Goal: Information Seeking & Learning: Learn about a topic

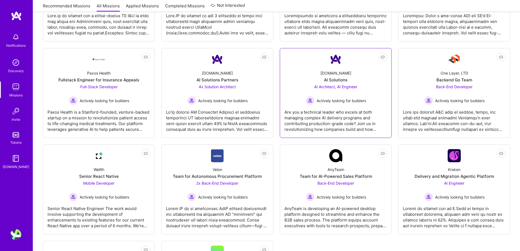
scroll to position [328, 0]
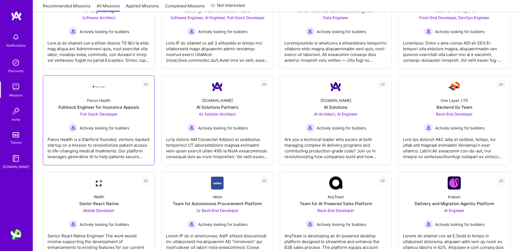
click at [117, 155] on div "Paxos Health is a Stanford-founded, venture-backed startup on a mission to revo…" at bounding box center [98, 145] width 103 height 27
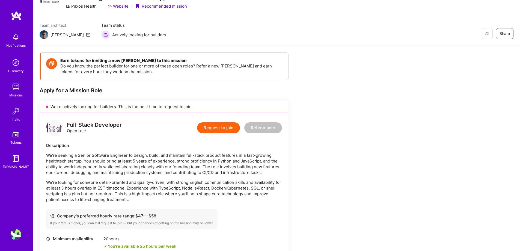
scroll to position [55, 0]
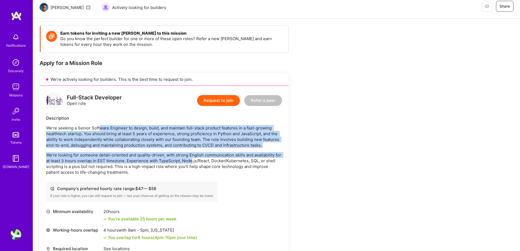
drag, startPoint x: 99, startPoint y: 125, endPoint x: 191, endPoint y: 158, distance: 97.8
click at [191, 158] on div "We’re seeking a Senior Software Engineer to design, build, and maintain full-st…" at bounding box center [164, 150] width 236 height 50
click at [102, 142] on p "We’re seeking a Senior Software Engineer to design, build, and maintain full-st…" at bounding box center [164, 136] width 236 height 23
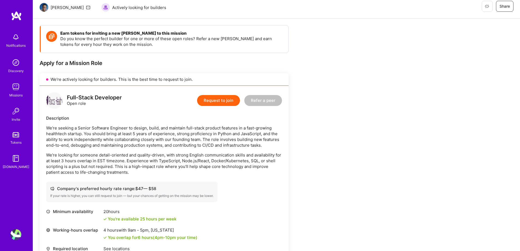
scroll to position [136, 0]
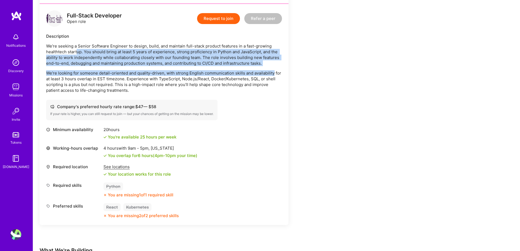
drag, startPoint x: 77, startPoint y: 50, endPoint x: 273, endPoint y: 69, distance: 197.7
click at [273, 69] on div "We’re seeking a Senior Software Engineer to design, build, and maintain full-st…" at bounding box center [164, 68] width 236 height 50
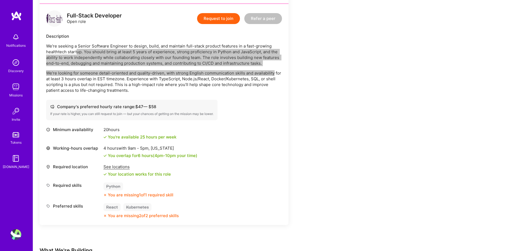
scroll to position [164, 0]
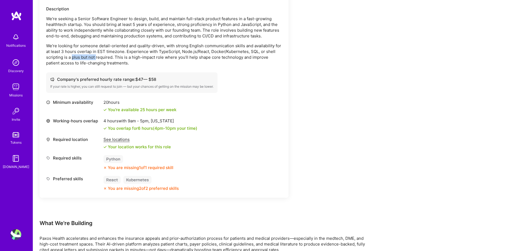
drag, startPoint x: 91, startPoint y: 57, endPoint x: 96, endPoint y: 57, distance: 4.9
click at [96, 57] on p "We’re looking for someone detail-oriented and quality-driven, with strong Engli…" at bounding box center [164, 54] width 236 height 23
click at [85, 58] on p "We’re looking for someone detail-oriented and quality-driven, with strong Engli…" at bounding box center [164, 54] width 236 height 23
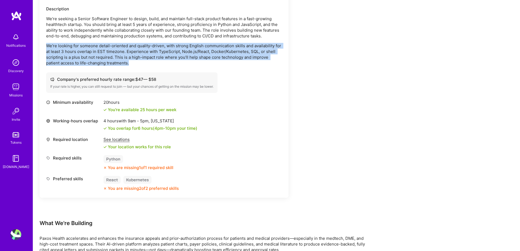
click at [85, 58] on p "We’re looking for someone detail-oriented and quality-driven, with strong Engli…" at bounding box center [164, 54] width 236 height 23
click at [203, 53] on p "We’re looking for someone detail-oriented and quality-driven, with strong Engli…" at bounding box center [164, 54] width 236 height 23
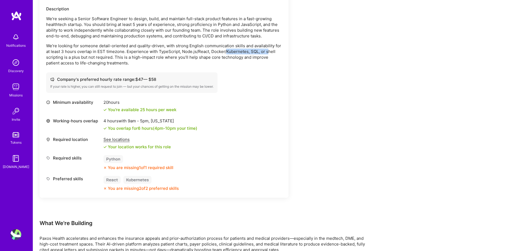
drag, startPoint x: 226, startPoint y: 50, endPoint x: 268, endPoint y: 50, distance: 41.5
click at [268, 50] on p "We’re looking for someone detail-oriented and quality-driven, with strong Engli…" at bounding box center [164, 54] width 236 height 23
click at [255, 53] on p "We’re looking for someone detail-oriented and quality-driven, with strong Engli…" at bounding box center [164, 54] width 236 height 23
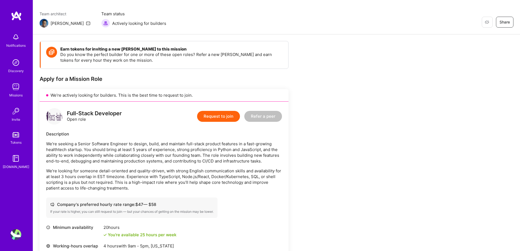
scroll to position [93, 0]
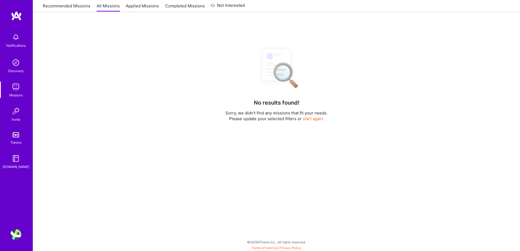
scroll to position [94, 0]
drag, startPoint x: 68, startPoint y: 10, endPoint x: 168, endPoint y: 60, distance: 112.3
click at [68, 10] on link "Recommended Missions" at bounding box center [66, 7] width 47 height 9
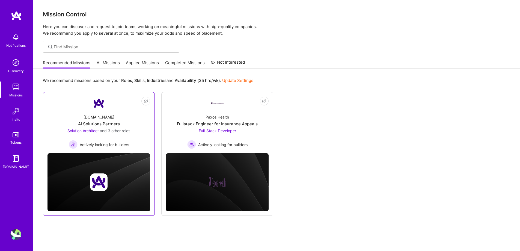
click at [123, 131] on span "and 3 other roles" at bounding box center [115, 130] width 30 height 5
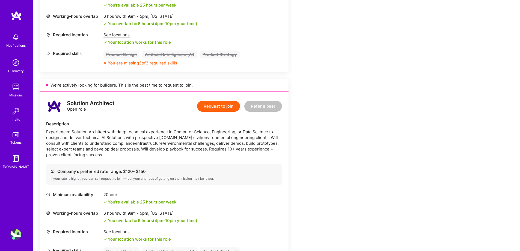
scroll to position [191, 0]
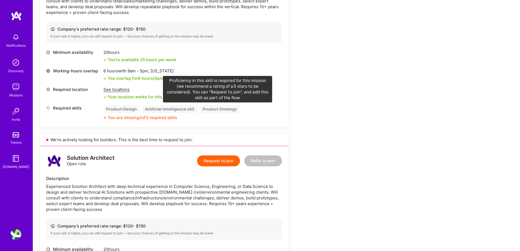
click at [217, 109] on div "Product Strategy" at bounding box center [220, 109] width 40 height 8
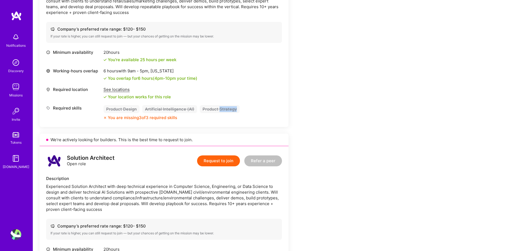
click at [217, 109] on div "Product Strategy" at bounding box center [220, 109] width 40 height 8
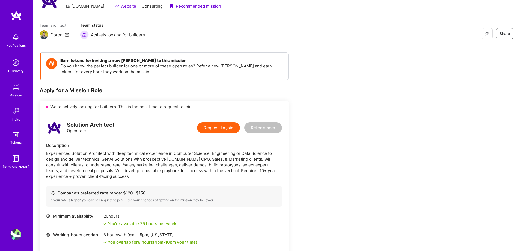
scroll to position [0, 0]
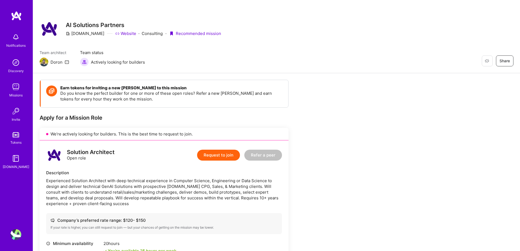
click at [16, 87] on img at bounding box center [15, 86] width 11 height 11
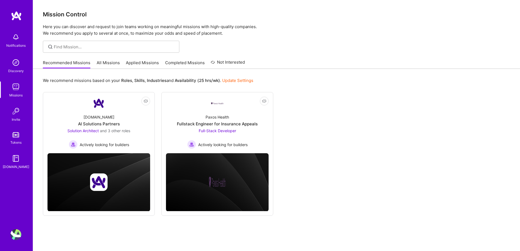
click at [115, 66] on link "All Missions" at bounding box center [108, 64] width 23 height 9
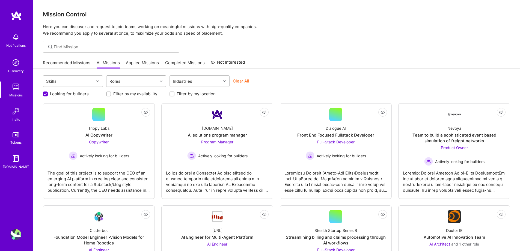
click at [161, 82] on icon at bounding box center [161, 81] width 3 height 3
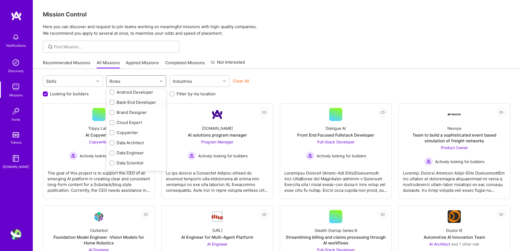
click at [111, 102] on input "checkbox" at bounding box center [113, 103] width 4 height 4
checkbox input "true"
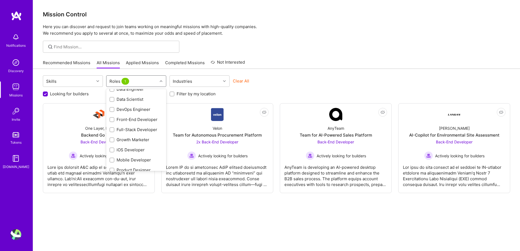
scroll to position [98, 0]
click at [112, 128] on input "checkbox" at bounding box center [113, 129] width 4 height 4
checkbox input "true"
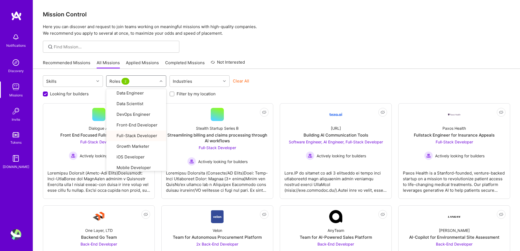
click at [361, 60] on div "Recommended Missions All Missions Applied Missions Completed Missions Not Inter…" at bounding box center [276, 63] width 467 height 12
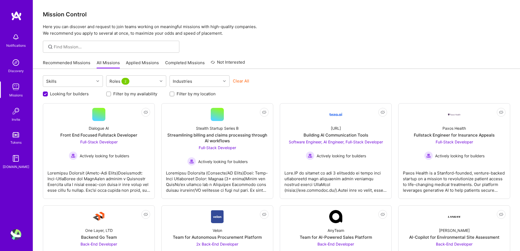
scroll to position [27, 0]
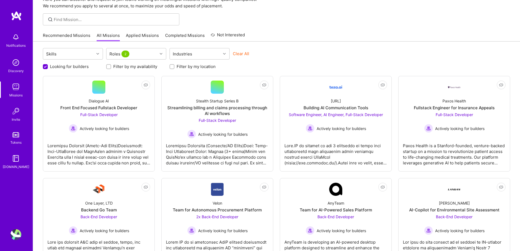
click at [139, 67] on label "Filter by my availability" at bounding box center [135, 67] width 44 height 6
click at [111, 67] on input "Filter by my availability" at bounding box center [109, 67] width 4 height 4
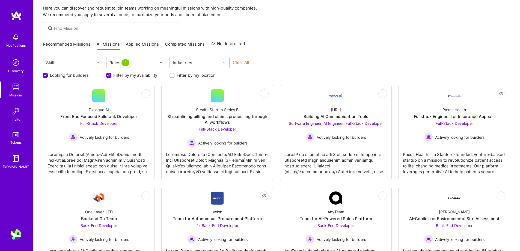
scroll to position [0, 0]
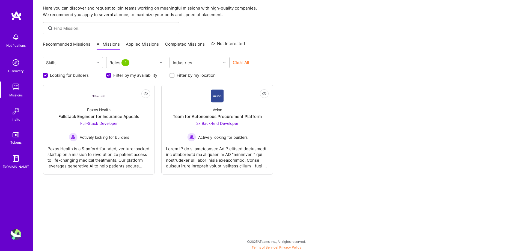
click at [113, 74] on div "Filter by my availability" at bounding box center [136, 75] width 60 height 6
click at [107, 75] on input "Filter by my availability" at bounding box center [109, 75] width 5 height 5
checkbox input "false"
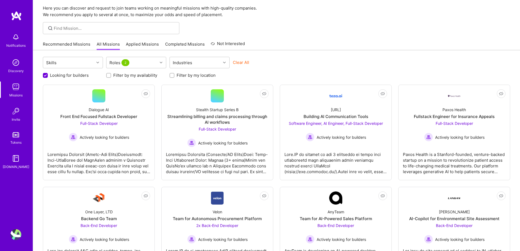
scroll to position [57, 0]
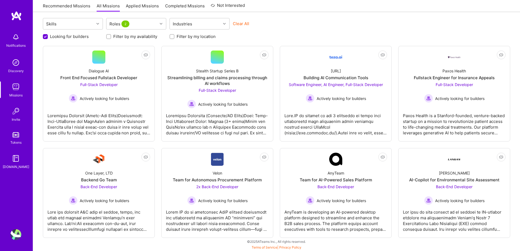
click at [363, 35] on div "Looking for builders Filter by my availability Filter by my location" at bounding box center [276, 35] width 467 height 8
click at [157, 147] on div "Not Interested Dialogue AI Front End Focused Fullstack Developer Full-Stack Dev…" at bounding box center [276, 142] width 467 height 192
click at [101, 174] on div "One Layer, LTD" at bounding box center [99, 173] width 28 height 6
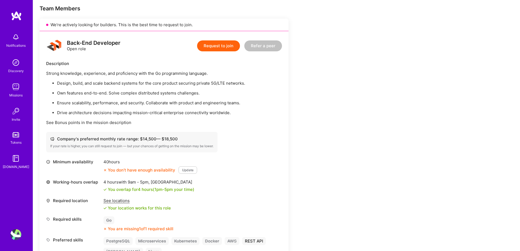
scroll to position [136, 0]
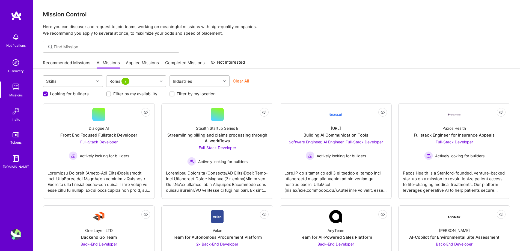
scroll to position [57, 0]
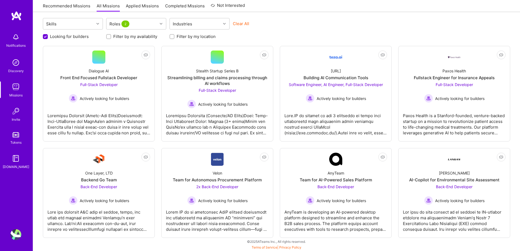
click at [37, 150] on div "Skills Roles 2 Industries Clear All Looking for builders Filter by my availabil…" at bounding box center [276, 130] width 487 height 239
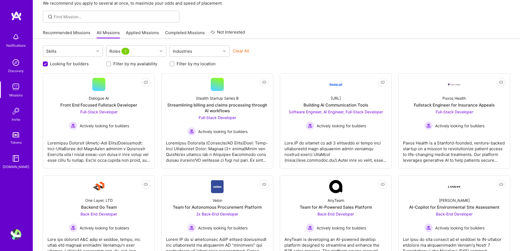
click at [314, 29] on div "Recommended Missions All Missions Applied Missions Completed Missions Not Inter…" at bounding box center [276, 33] width 467 height 12
click at [309, 42] on div "Skills Roles 2 Industries Clear All Looking for builders Filter by my availabil…" at bounding box center [276, 158] width 487 height 239
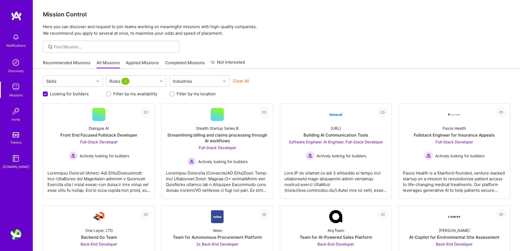
scroll to position [57, 0]
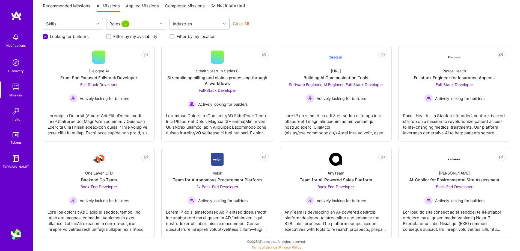
click at [277, 112] on div "Not Interested Dialogue AI Front End Focused Fullstack Developer Full-Stack Dev…" at bounding box center [276, 142] width 467 height 192
click at [38, 139] on div "Skills Roles 2 Industries Clear All Looking for builders Filter by my availabil…" at bounding box center [276, 130] width 487 height 239
click at [512, 70] on div "Skills Roles 2 Industries Clear All Looking for builders Filter by my availabil…" at bounding box center [276, 130] width 487 height 239
click at [306, 30] on div "Skills Roles 2 Industries Clear All" at bounding box center [276, 24] width 467 height 13
click at [278, 34] on div "Looking for builders Filter by my availability Filter by my location" at bounding box center [276, 35] width 467 height 8
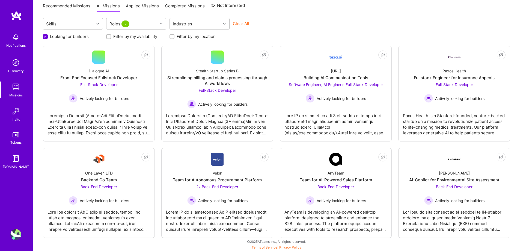
click at [40, 86] on div "Skills Roles 2 Industries Clear All Looking for builders Filter by my availabil…" at bounding box center [276, 130] width 487 height 239
click at [34, 142] on div "Skills Roles 2 Industries Clear All Looking for builders Filter by my availabil…" at bounding box center [276, 130] width 487 height 239
click at [38, 142] on div "Skills Roles 2 Industries Clear All Looking for builders Filter by my availabil…" at bounding box center [276, 130] width 487 height 239
click at [160, 149] on div "Not Interested Dialogue AI Front End Focused Fullstack Developer Full-Stack Dev…" at bounding box center [276, 142] width 467 height 192
click at [157, 153] on div "Not Interested Dialogue AI Front End Focused Fullstack Developer Full-Stack Dev…" at bounding box center [276, 142] width 467 height 192
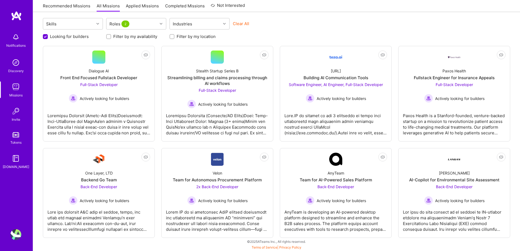
click at [394, 146] on div "Not Interested Dialogue AI Front End Focused Fullstack Developer Full-Stack Dev…" at bounding box center [276, 142] width 467 height 192
click at [283, 22] on div "Clear All" at bounding box center [263, 26] width 60 height 10
click at [397, 87] on div "Not Interested Dialogue AI Front End Focused Fullstack Developer Full-Stack Dev…" at bounding box center [276, 142] width 467 height 192
click at [276, 144] on div "Not Interested Dialogue AI Front End Focused Fullstack Developer Full-Stack Dev…" at bounding box center [276, 142] width 467 height 192
click at [157, 144] on div "Not Interested Dialogue AI Front End Focused Fullstack Developer Full-Stack Dev…" at bounding box center [276, 142] width 467 height 192
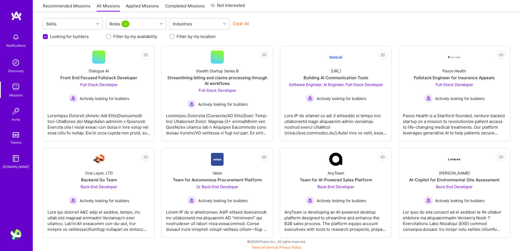
click at [309, 39] on div "Looking for builders Filter by my availability Filter by my location" at bounding box center [276, 35] width 467 height 8
click at [277, 49] on div "Not Interested Dialogue AI Front End Focused Fullstack Developer Full-Stack Dev…" at bounding box center [276, 142] width 467 height 192
click at [275, 142] on div "Not Interested Dialogue AI Front End Focused Fullstack Developer Full-Stack Dev…" at bounding box center [276, 142] width 467 height 192
click at [279, 46] on div "Not Interested Dialogue AI Front End Focused Fullstack Developer Full-Stack Dev…" at bounding box center [276, 142] width 467 height 192
click at [159, 147] on div "Not Interested Dialogue AI Front End Focused Fullstack Developer Full-Stack Dev…" at bounding box center [276, 142] width 467 height 192
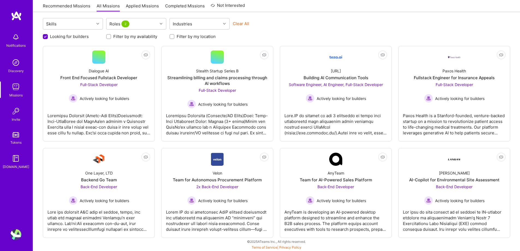
click at [156, 87] on div "Not Interested Dialogue AI Front End Focused Fullstack Developer Full-Stack Dev…" at bounding box center [276, 142] width 467 height 192
click at [159, 82] on div "Not Interested Dialogue AI Front End Focused Fullstack Developer Full-Stack Dev…" at bounding box center [276, 142] width 467 height 192
click at [159, 88] on div "Not Interested Dialogue AI Front End Focused Fullstack Developer Full-Stack Dev…" at bounding box center [276, 142] width 467 height 192
click at [281, 33] on div "Looking for builders Filter by my availability Filter by my location" at bounding box center [276, 35] width 467 height 8
click at [278, 38] on div "Looking for builders Filter by my availability Filter by my location" at bounding box center [276, 35] width 467 height 8
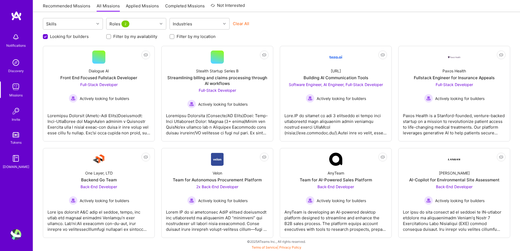
click at [279, 34] on div "Looking for builders Filter by my availability Filter by my location" at bounding box center [276, 35] width 467 height 8
click at [279, 116] on div "Not Interested Dialogue AI Front End Focused Fullstack Developer Full-Stack Dev…" at bounding box center [276, 142] width 467 height 192
click at [278, 145] on div "Not Interested Dialogue AI Front End Focused Fullstack Developer Full-Stack Dev…" at bounding box center [276, 142] width 467 height 192
click at [275, 144] on div "Not Interested Dialogue AI Front End Focused Fullstack Developer Full-Stack Dev…" at bounding box center [276, 142] width 467 height 192
click at [277, 40] on div "Skills Roles 2 Industries Clear All Looking for builders Filter by my availabil…" at bounding box center [276, 130] width 487 height 239
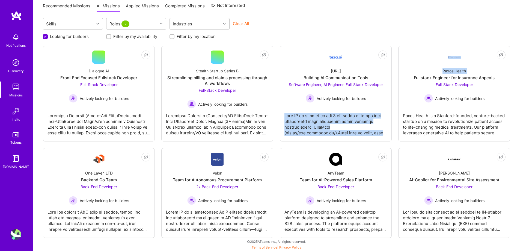
click at [395, 101] on div "Not Interested Dialogue AI Front End Focused Fullstack Developer Full-Stack Dev…" at bounding box center [276, 142] width 467 height 192
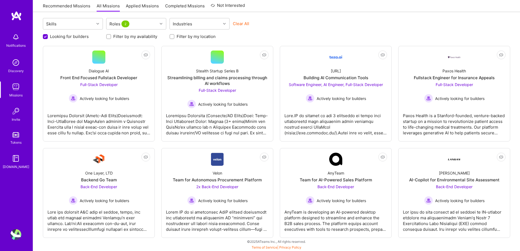
click at [398, 40] on div "Skills Roles 2 Industries Clear All Looking for builders Filter by my availabil…" at bounding box center [276, 130] width 487 height 239
click at [277, 137] on div "Not Interested Dialogue AI Front End Focused Fullstack Developer Full-Stack Dev…" at bounding box center [276, 142] width 467 height 192
click at [277, 144] on div "Not Interested Dialogue AI Front End Focused Fullstack Developer Full-Stack Dev…" at bounding box center [276, 142] width 467 height 192
click at [278, 144] on div "Not Interested Dialogue AI Front End Focused Fullstack Developer Full-Stack Dev…" at bounding box center [276, 142] width 467 height 192
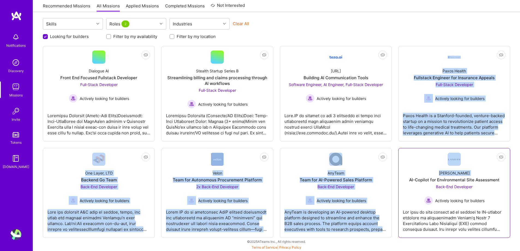
drag, startPoint x: 278, startPoint y: 144, endPoint x: 398, endPoint y: 174, distance: 123.8
click at [398, 174] on div "Not Interested Dialogue AI Front End Focused Fullstack Developer Full-Stack Dev…" at bounding box center [276, 142] width 467 height 192
click at [394, 146] on div "Not Interested Dialogue AI Front End Focused Fullstack Developer Full-Stack Dev…" at bounding box center [276, 142] width 467 height 192
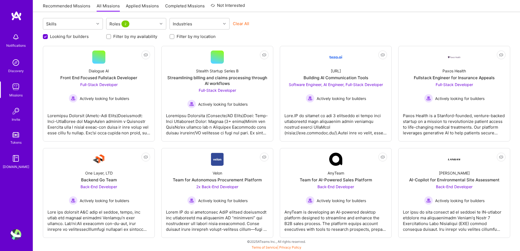
click at [394, 146] on div "Not Interested Dialogue AI Front End Focused Fullstack Developer Full-Stack Dev…" at bounding box center [276, 142] width 467 height 192
click at [278, 144] on div "Not Interested Dialogue AI Front End Focused Fullstack Developer Full-Stack Dev…" at bounding box center [276, 142] width 467 height 192
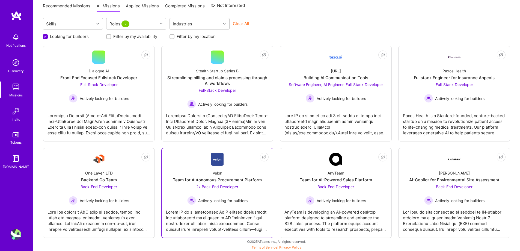
click at [229, 186] on span "2x Back-End Developer" at bounding box center [217, 186] width 42 height 5
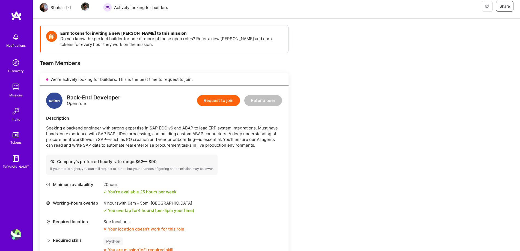
scroll to position [109, 0]
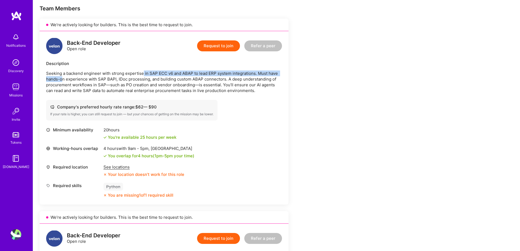
drag, startPoint x: 62, startPoint y: 78, endPoint x: 142, endPoint y: 74, distance: 80.3
click at [142, 74] on p "Seeking a backend engineer with strong expertise in SAP ECC v6 and ABAP to lead…" at bounding box center [164, 81] width 236 height 23
drag, startPoint x: 152, startPoint y: 74, endPoint x: 166, endPoint y: 77, distance: 14.5
click at [166, 77] on p "Seeking a backend engineer with strong expertise in SAP ECC v6 and ABAP to lead…" at bounding box center [164, 81] width 236 height 23
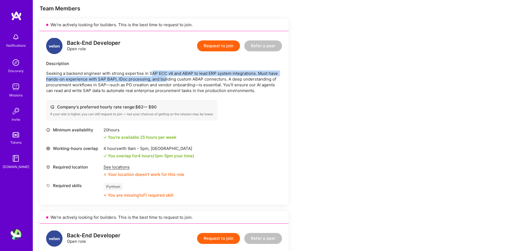
click at [165, 78] on p "Seeking a backend engineer with strong expertise in SAP ECC v6 and ABAP to lead…" at bounding box center [164, 81] width 236 height 23
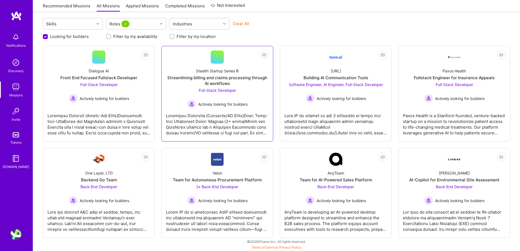
scroll to position [57, 0]
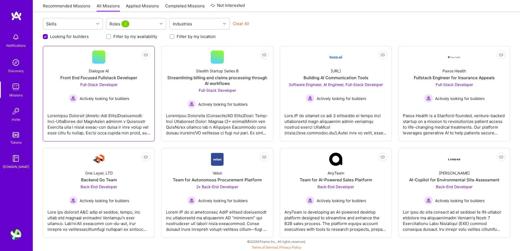
click at [101, 85] on span "Full-Stack Developer" at bounding box center [98, 84] width 37 height 5
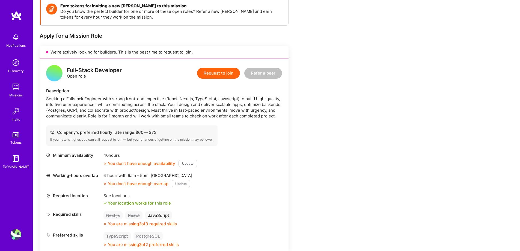
scroll to position [109, 0]
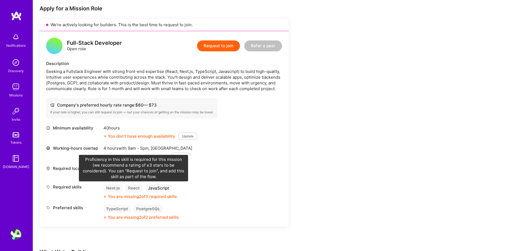
click at [131, 187] on div "React" at bounding box center [133, 188] width 17 height 8
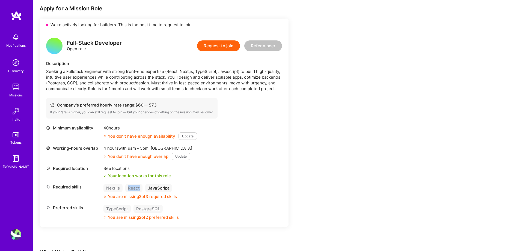
click at [131, 187] on div "React" at bounding box center [133, 188] width 17 height 8
click at [401, 147] on div "Earn tokens for inviting a new [PERSON_NAME] to this mission Do you know the pe…" at bounding box center [276, 227] width 487 height 527
drag, startPoint x: 59, startPoint y: 186, endPoint x: 182, endPoint y: 195, distance: 123.4
click at [182, 195] on div "Required skills Next.js React JavaScript You are missing 2 of 3 required skills" at bounding box center [164, 191] width 236 height 15
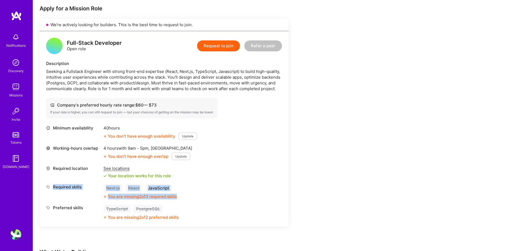
click at [208, 197] on div "Required skills Next.js React JavaScript You are missing 2 of 3 required skills" at bounding box center [164, 191] width 236 height 15
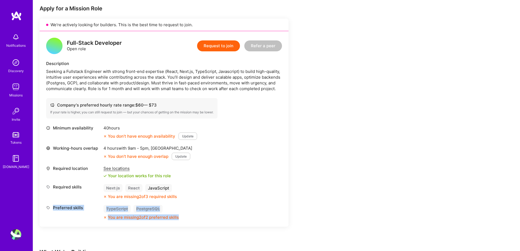
drag, startPoint x: 183, startPoint y: 219, endPoint x: 52, endPoint y: 206, distance: 131.9
click at [52, 206] on div "Preferred skills TypeScript PostgreSQL You are missing 2 of 2 preferred skills" at bounding box center [164, 212] width 236 height 15
click at [192, 204] on div "Minimum availability 40 hours You don’t have enough availability Update Working…" at bounding box center [164, 172] width 236 height 95
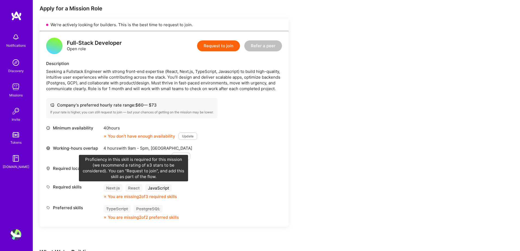
click at [135, 188] on div "React" at bounding box center [133, 188] width 17 height 8
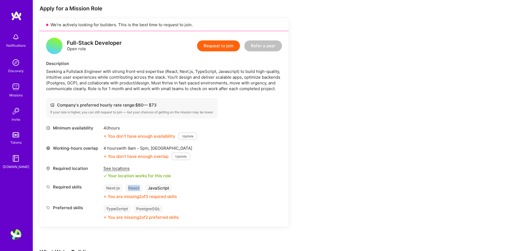
click at [135, 188] on div "React" at bounding box center [133, 188] width 17 height 8
click at [339, 48] on div "Earn tokens for inviting a new [PERSON_NAME] to this mission Do you know the pe…" at bounding box center [203, 222] width 327 height 503
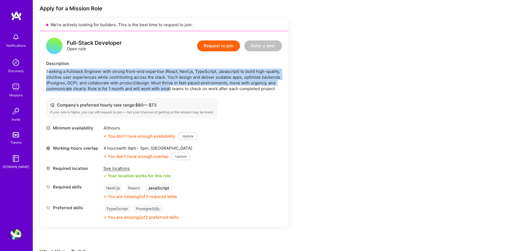
drag, startPoint x: 49, startPoint y: 69, endPoint x: 170, endPoint y: 88, distance: 122.4
click at [170, 88] on div "Seeking a Fullstack Engineer with strong front-end expertise (React, Next.js, T…" at bounding box center [164, 80] width 236 height 23
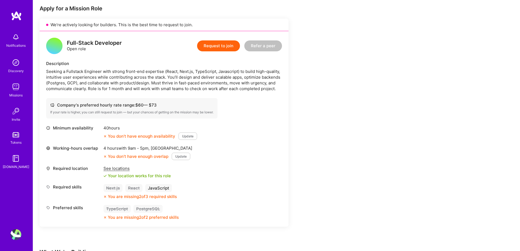
click at [179, 88] on div "Seeking a Fullstack Engineer with strong front-end expertise (React, Next.js, T…" at bounding box center [164, 80] width 236 height 23
drag, startPoint x: 165, startPoint y: 70, endPoint x: 238, endPoint y: 70, distance: 73.4
click at [238, 70] on div "Seeking a Fullstack Engineer with strong front-end expertise (React, Next.js, T…" at bounding box center [164, 80] width 236 height 23
click at [194, 73] on div "Seeking a Fullstack Engineer with strong front-end expertise (React, Next.js, T…" at bounding box center [164, 80] width 236 height 23
drag, startPoint x: 166, startPoint y: 71, endPoint x: 238, endPoint y: 70, distance: 72.1
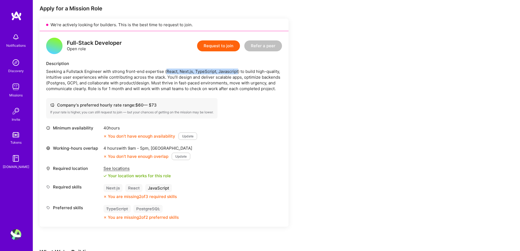
click at [238, 70] on div "Seeking a Fullstack Engineer with strong front-end expertise (React, Next.js, T…" at bounding box center [164, 80] width 236 height 23
click at [50, 72] on div "Seeking a Fullstack Engineer with strong front-end expertise (React, Next.js, T…" at bounding box center [164, 80] width 236 height 23
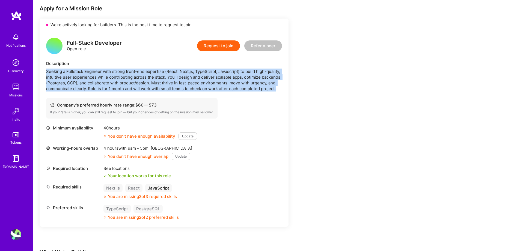
drag, startPoint x: 46, startPoint y: 72, endPoint x: 286, endPoint y: 91, distance: 241.3
click at [286, 91] on div "Full-Stack Developer Open role Request to join Refer a peer Description Seeking…" at bounding box center [164, 128] width 249 height 195
click at [364, 85] on div "Earn tokens for inviting a new [PERSON_NAME] to this mission Do you know the pe…" at bounding box center [203, 222] width 327 height 503
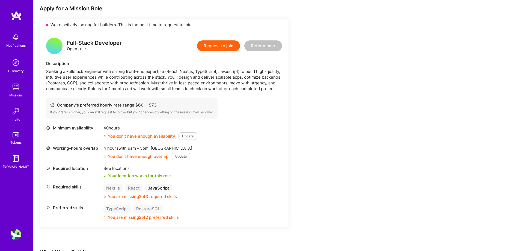
click at [104, 157] on icon at bounding box center [104, 156] width 3 height 3
click at [105, 156] on icon at bounding box center [104, 156] width 3 height 3
click at [104, 136] on icon at bounding box center [104, 136] width 3 height 3
drag, startPoint x: 107, startPoint y: 136, endPoint x: 173, endPoint y: 136, distance: 66.6
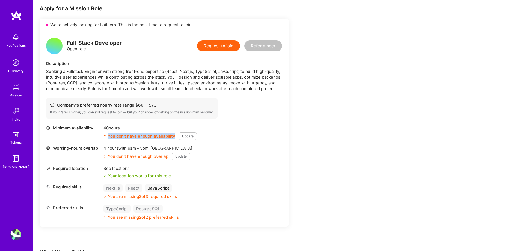
click at [173, 136] on div "You don’t have enough availability" at bounding box center [139, 136] width 72 height 6
drag, startPoint x: 108, startPoint y: 155, endPoint x: 168, endPoint y: 155, distance: 59.5
click at [168, 155] on div "You don’t have enough overlap" at bounding box center [135, 156] width 65 height 6
click at [316, 185] on div "Earn tokens for inviting a new [PERSON_NAME] to this mission Do you know the pe…" at bounding box center [203, 222] width 327 height 503
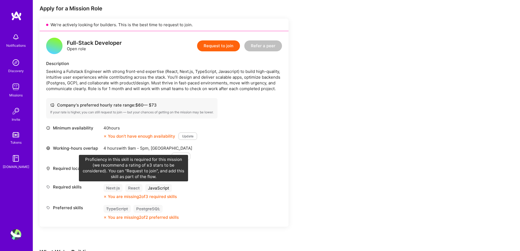
click at [132, 188] on div "React" at bounding box center [133, 188] width 17 height 8
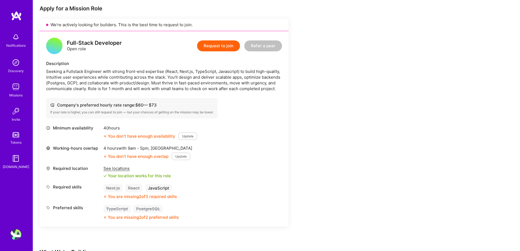
drag, startPoint x: 132, startPoint y: 187, endPoint x: 407, endPoint y: 169, distance: 276.2
click at [407, 169] on div "Earn tokens for inviting a new [PERSON_NAME] to this mission Do you know the pe…" at bounding box center [276, 227] width 487 height 527
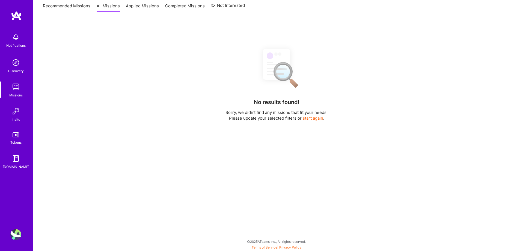
scroll to position [57, 0]
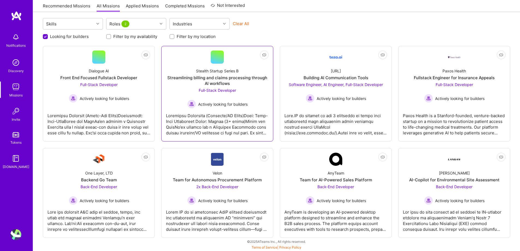
click at [222, 89] on span "Full-Stack Developer" at bounding box center [217, 90] width 37 height 5
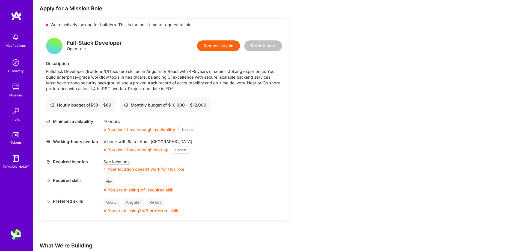
scroll to position [136, 0]
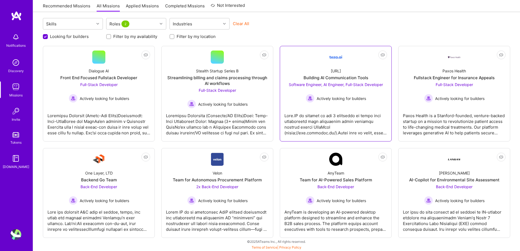
scroll to position [57, 0]
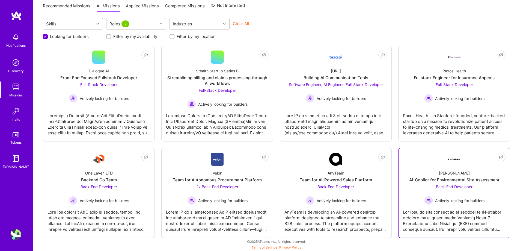
click at [463, 187] on span "Back-End Developer" at bounding box center [454, 186] width 37 height 5
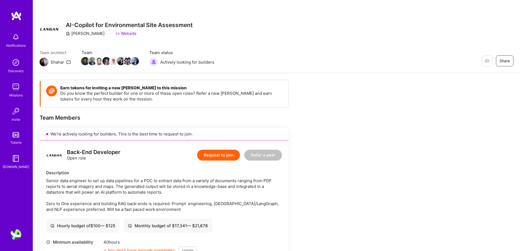
scroll to position [136, 0]
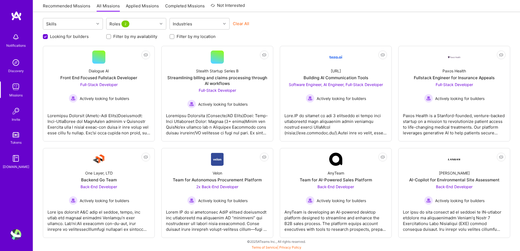
scroll to position [57, 0]
click at [450, 187] on span "Back-End Developer" at bounding box center [454, 186] width 37 height 5
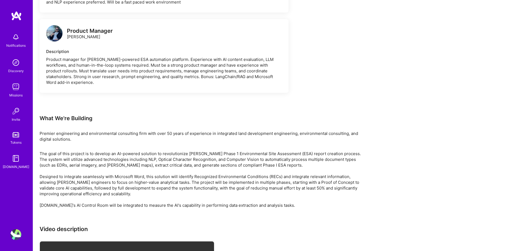
scroll to position [791, 0]
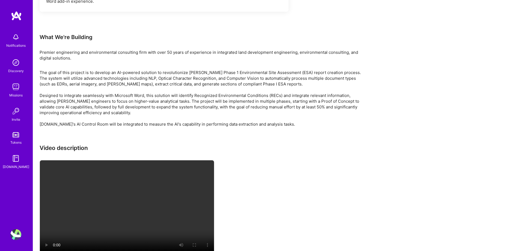
scroll to position [900, 0]
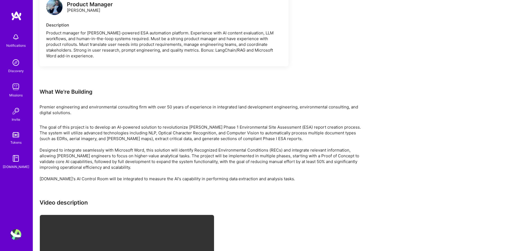
click at [81, 115] on div "Premier engineering and environmental consulting firm with over 50 years of exp…" at bounding box center [203, 109] width 327 height 11
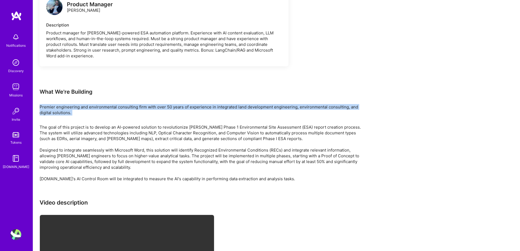
click at [81, 115] on div "Premier engineering and environmental consulting firm with over 50 years of exp…" at bounding box center [203, 109] width 327 height 11
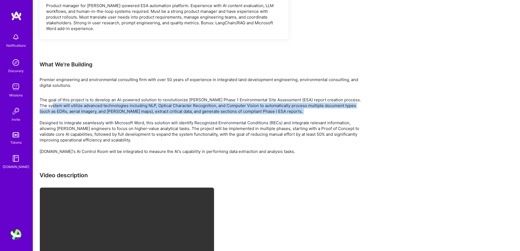
drag, startPoint x: 40, startPoint y: 113, endPoint x: 293, endPoint y: 121, distance: 252.8
click at [293, 121] on p "The goal of this project is to develop an AI-powered solution to revolutionize …" at bounding box center [203, 125] width 327 height 57
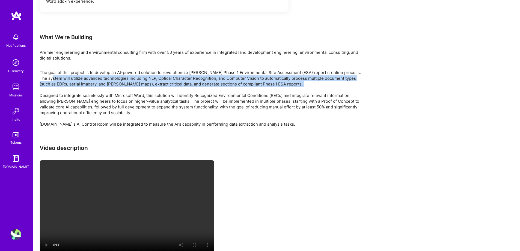
scroll to position [982, 0]
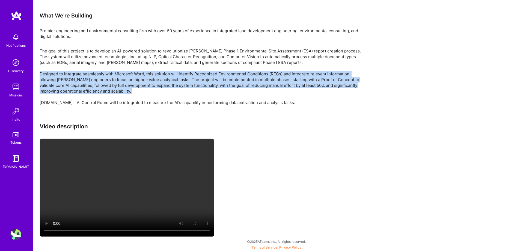
drag, startPoint x: 38, startPoint y: 72, endPoint x: 128, endPoint y: 95, distance: 92.5
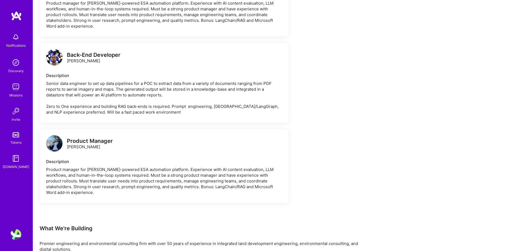
scroll to position [709, 0]
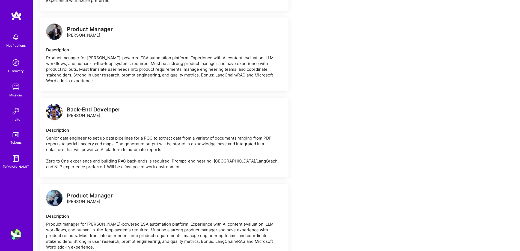
click at [209, 168] on div "Senior data engineer to set up data pipelines for a POC to extract data from a …" at bounding box center [164, 152] width 236 height 34
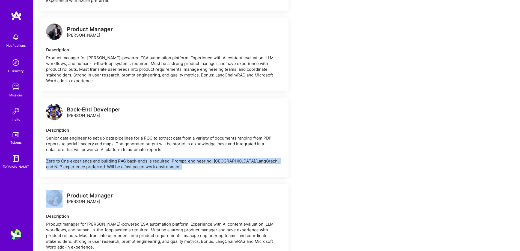
click at [209, 168] on div "Senior data engineer to set up data pipelines for a POC to extract data from a …" at bounding box center [164, 152] width 236 height 34
click at [217, 168] on div "Senior data engineer to set up data pipelines for a POC to extract data from a …" at bounding box center [164, 152] width 236 height 34
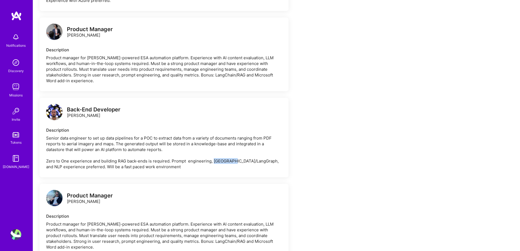
click at [217, 168] on div "Senior data engineer to set up data pipelines for a POC to extract data from a …" at bounding box center [164, 152] width 236 height 34
click at [156, 169] on div "Senior data engineer to set up data pipelines for a POC to extract data from a …" at bounding box center [164, 152] width 236 height 34
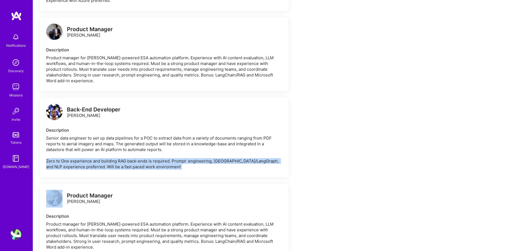
click at [156, 169] on div "Senior data engineer to set up data pipelines for a POC to extract data from a …" at bounding box center [164, 152] width 236 height 34
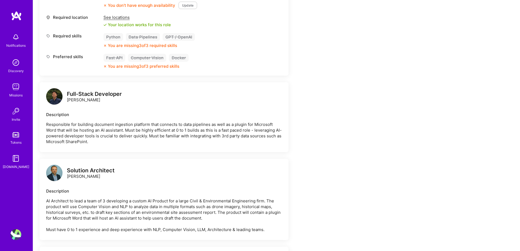
scroll to position [218, 0]
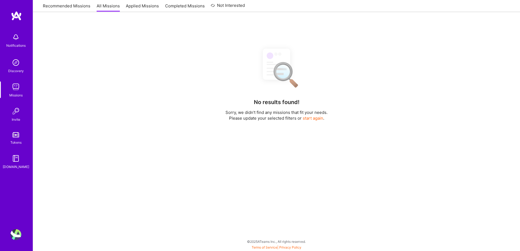
scroll to position [57, 0]
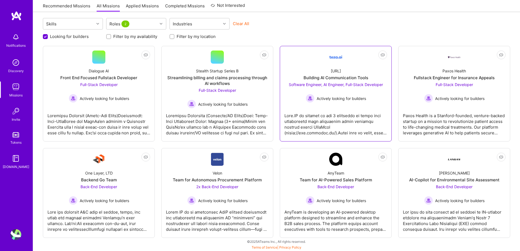
click at [321, 86] on span "Software Engineer, AI Engineer, Full-Stack Developer" at bounding box center [336, 84] width 94 height 5
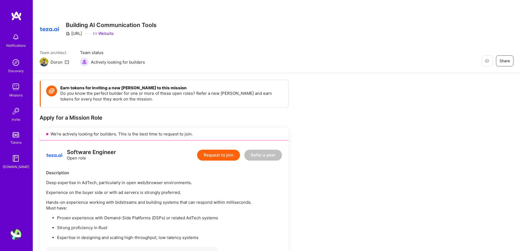
scroll to position [164, 0]
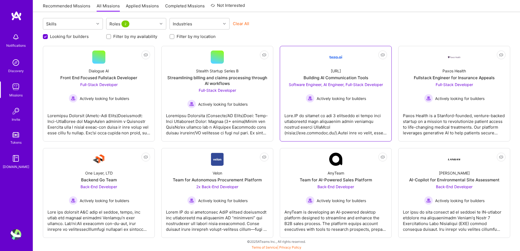
scroll to position [57, 0]
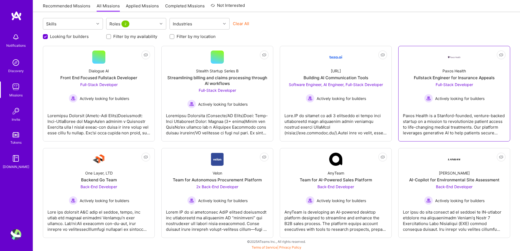
click at [464, 83] on span "Full-Stack Developer" at bounding box center [454, 84] width 37 height 5
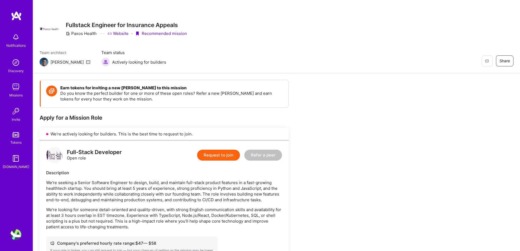
scroll to position [218, 0]
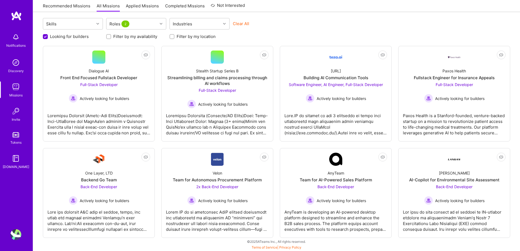
scroll to position [57, 0]
click at [99, 84] on span "Full-Stack Developer" at bounding box center [98, 84] width 37 height 5
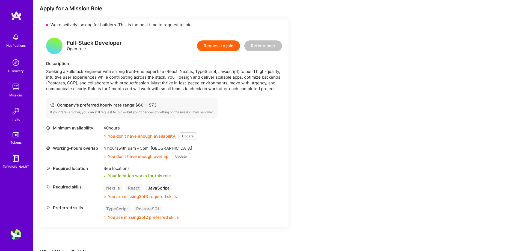
scroll to position [136, 0]
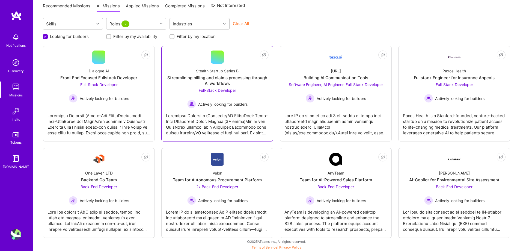
scroll to position [57, 0]
click at [229, 91] on span "Full-Stack Developer" at bounding box center [217, 90] width 37 height 5
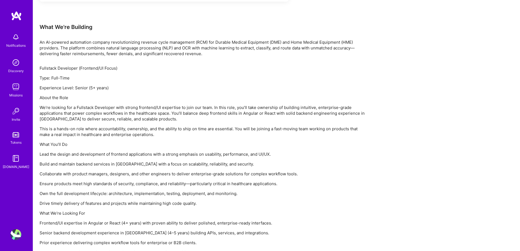
scroll to position [379, 0]
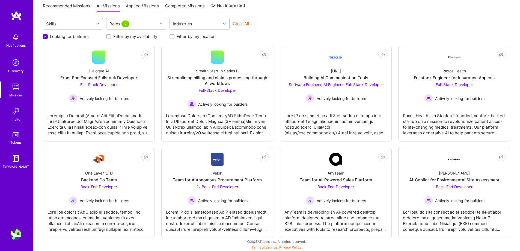
scroll to position [57, 0]
click at [276, 36] on div "Looking for builders Filter by my availability Filter by my location" at bounding box center [276, 35] width 467 height 8
click at [370, 85] on span "Software Engineer, AI Engineer, Full-Stack Developer" at bounding box center [336, 84] width 94 height 5
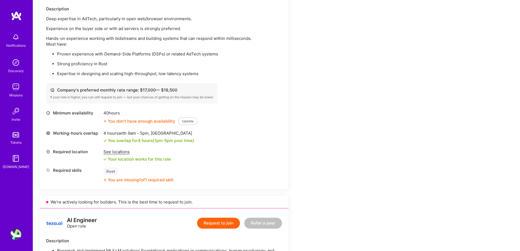
scroll to position [191, 0]
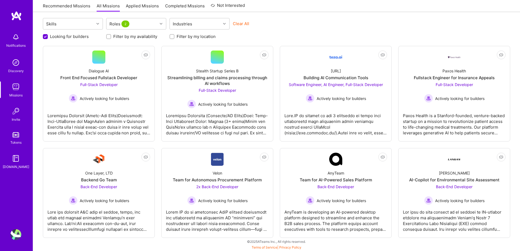
scroll to position [57, 0]
click at [462, 83] on span "Full-Stack Developer" at bounding box center [454, 84] width 37 height 5
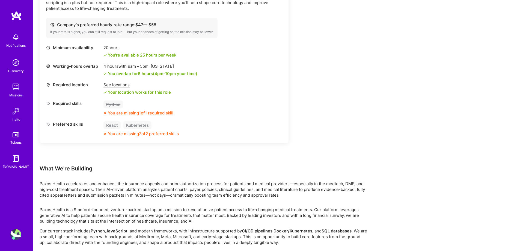
scroll to position [230, 0]
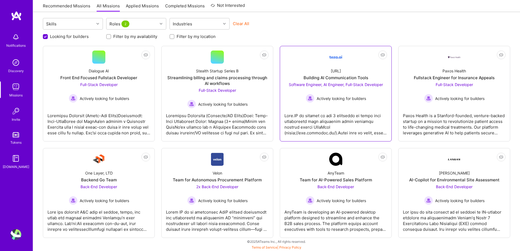
scroll to position [57, 0]
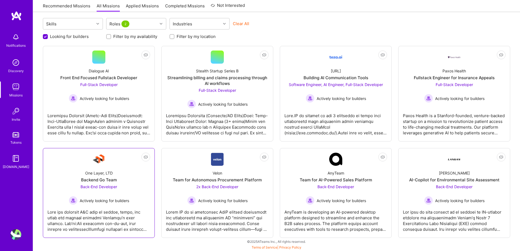
click at [107, 187] on span "Back-End Developer" at bounding box center [99, 186] width 37 height 5
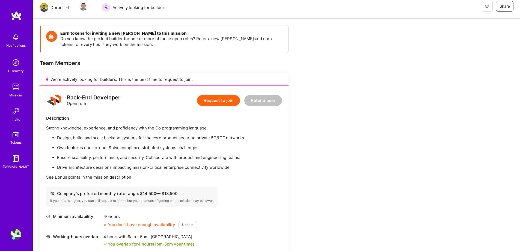
scroll to position [164, 0]
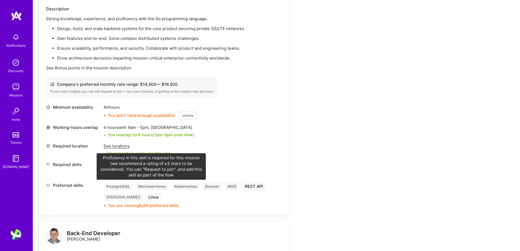
click at [154, 187] on div "Microservices" at bounding box center [151, 186] width 33 height 8
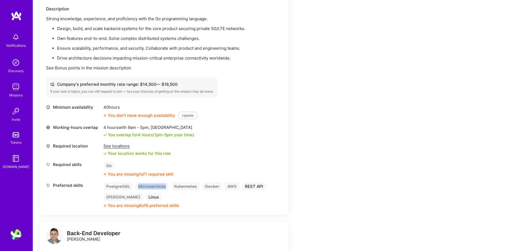
click at [154, 187] on div "Microservices" at bounding box center [151, 186] width 33 height 8
click at [413, 128] on div "Earn tokens for inviting a new [PERSON_NAME] to this mission Do you know the pe…" at bounding box center [276, 248] width 487 height 679
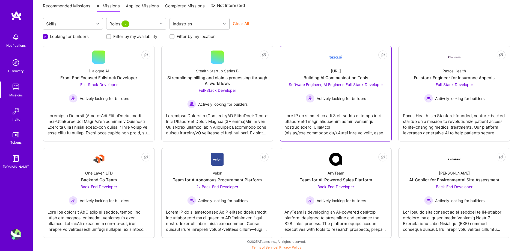
scroll to position [57, 0]
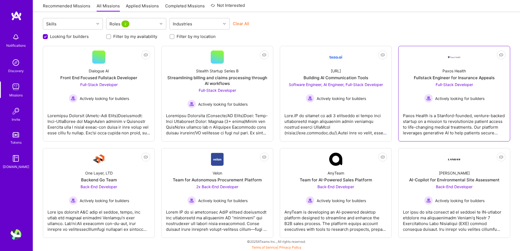
click at [412, 92] on div "Paxos Health Fullstack Engineer for Insurance Appeals Full-Stack Developer Acti…" at bounding box center [454, 83] width 103 height 39
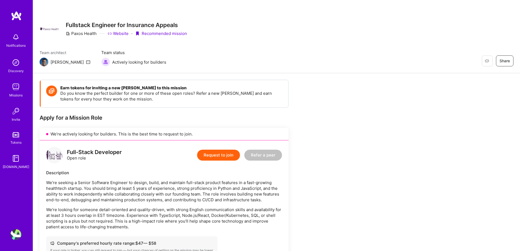
scroll to position [136, 0]
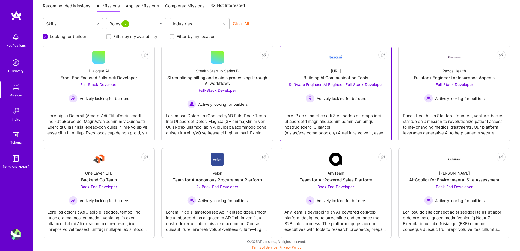
scroll to position [57, 0]
